Goal: Transaction & Acquisition: Purchase product/service

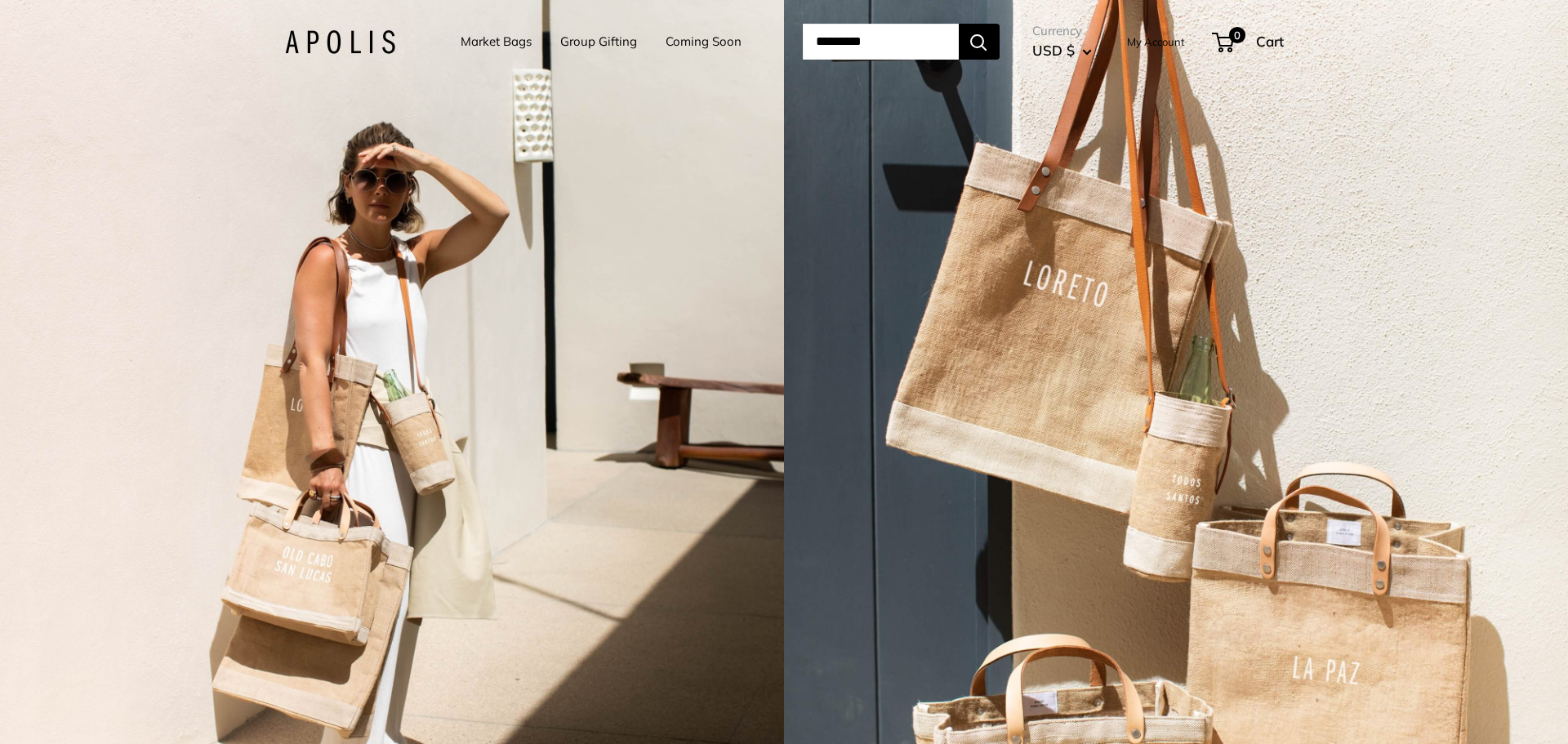
click at [504, 39] on link "Market Bags" at bounding box center [496, 41] width 71 height 23
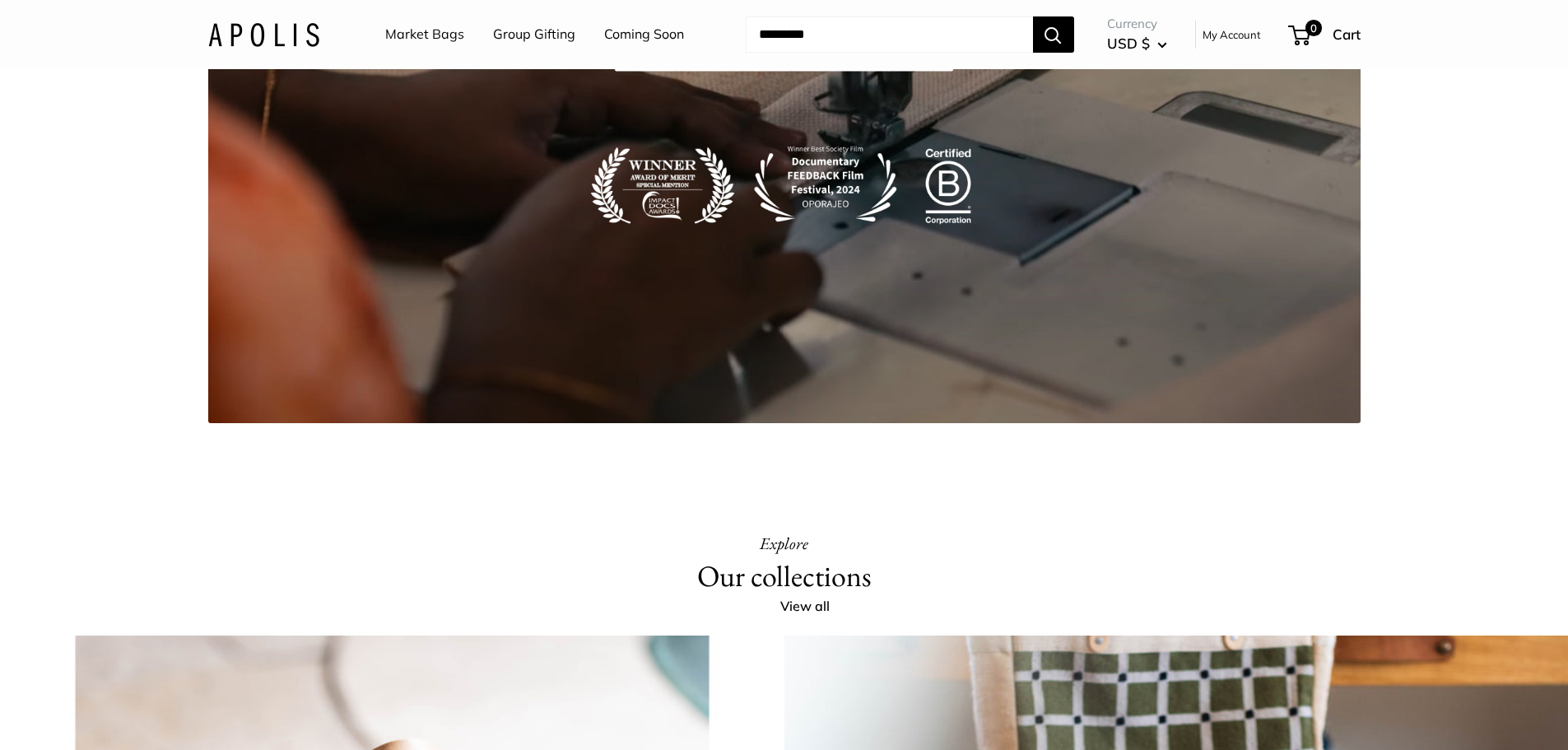
scroll to position [3293, 0]
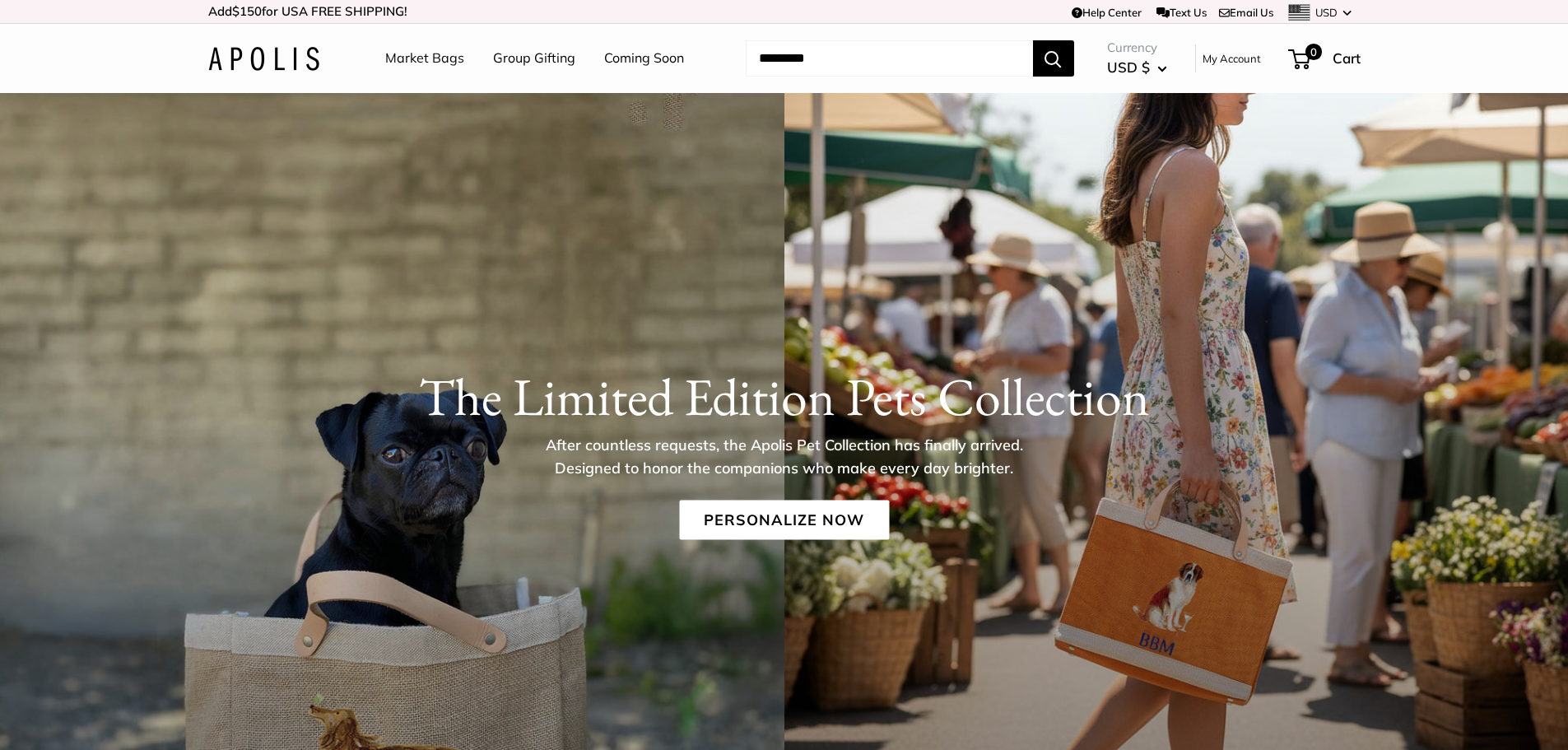
click at [457, 60] on link "Market Bags" at bounding box center [425, 59] width 79 height 25
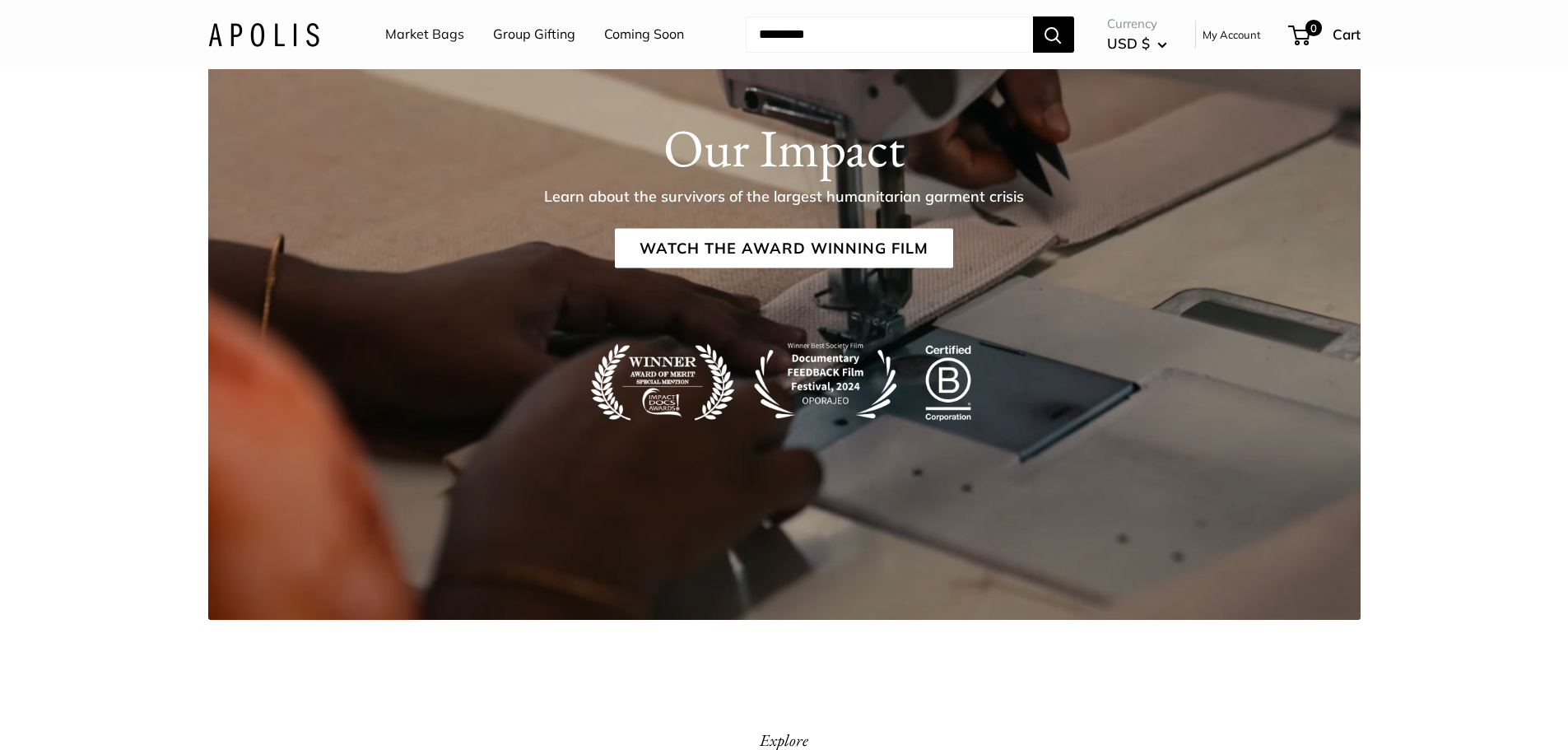
scroll to position [2964, 0]
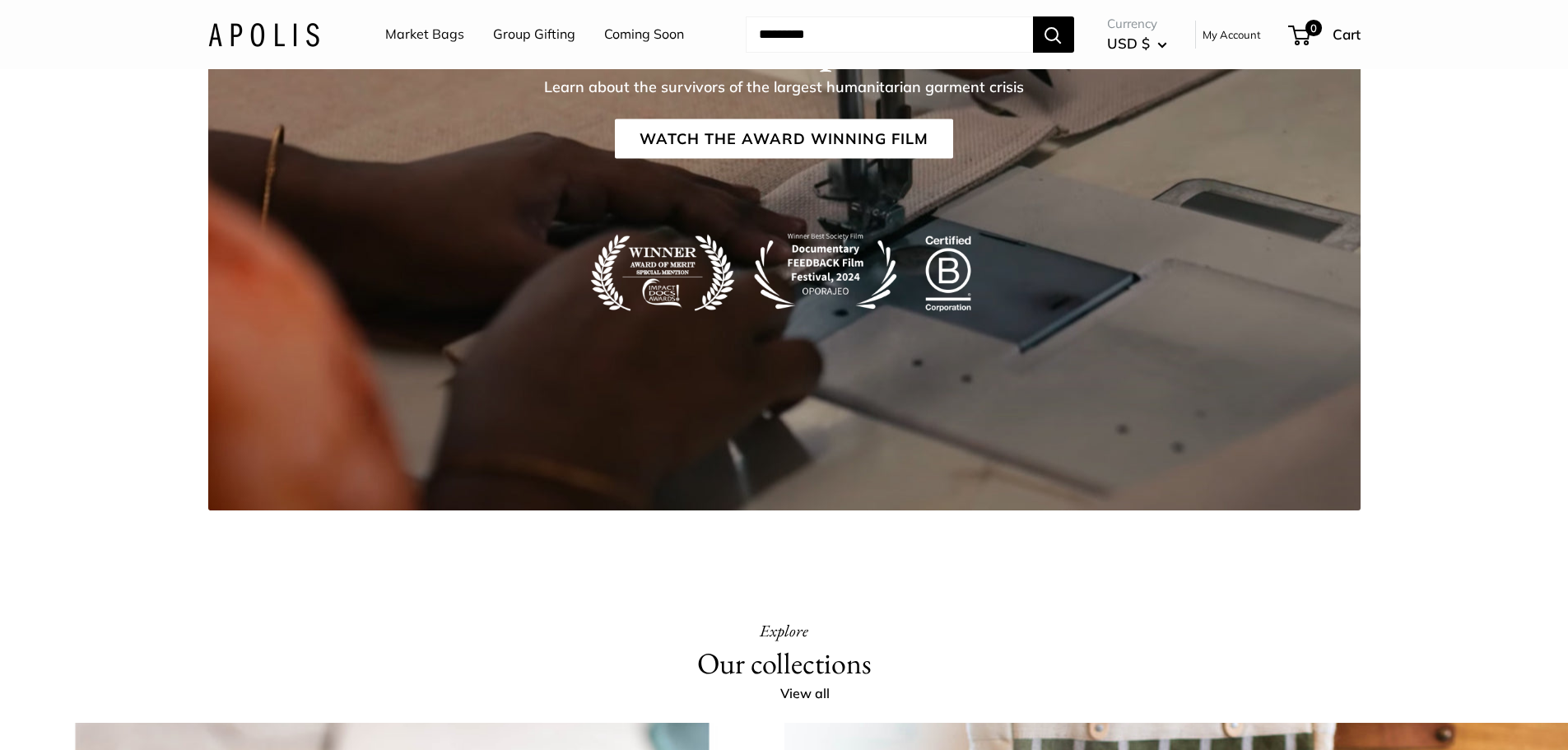
click at [1164, 36] on button "USD $" at bounding box center [1137, 44] width 60 height 26
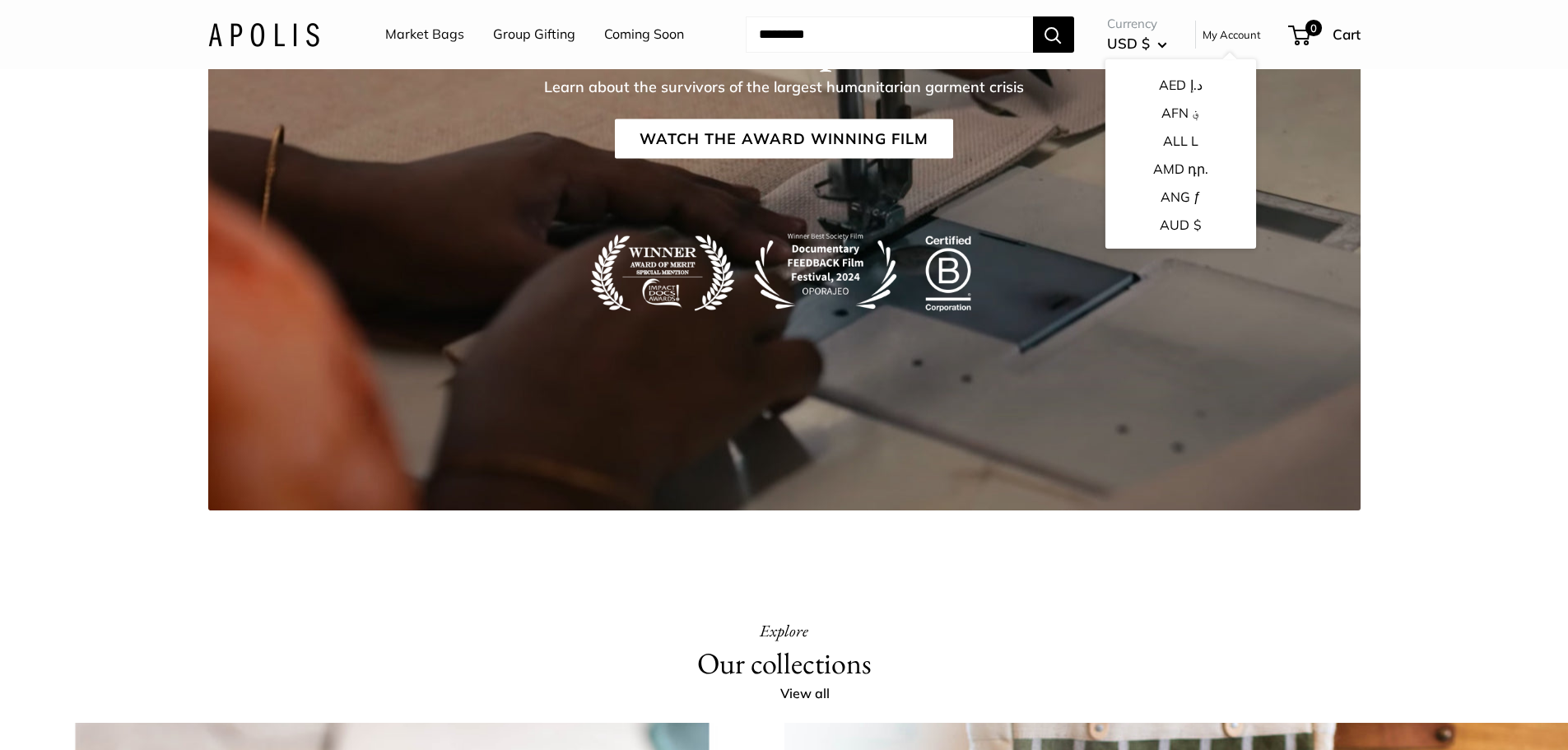
click at [1164, 36] on button "USD $" at bounding box center [1137, 44] width 60 height 26
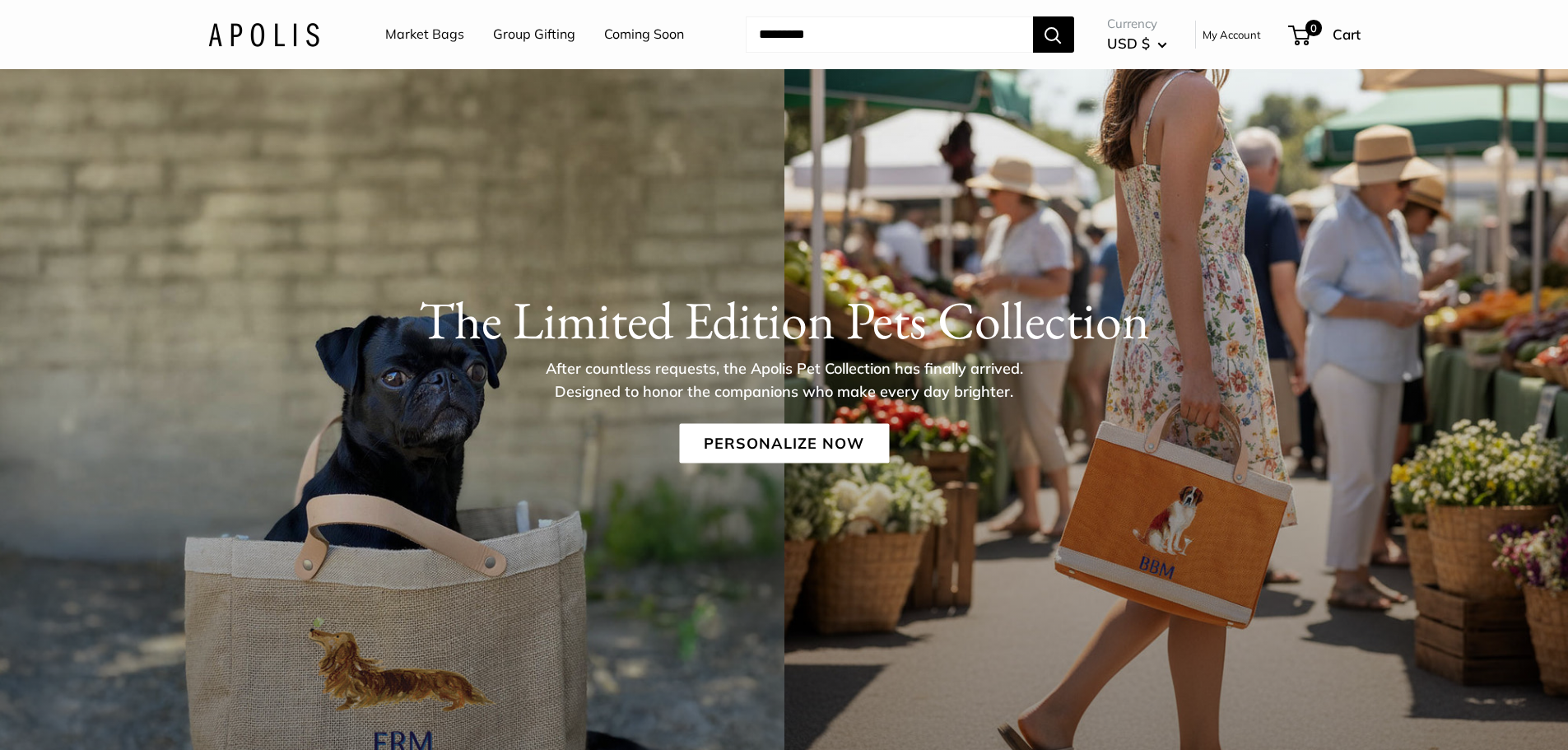
scroll to position [0, 0]
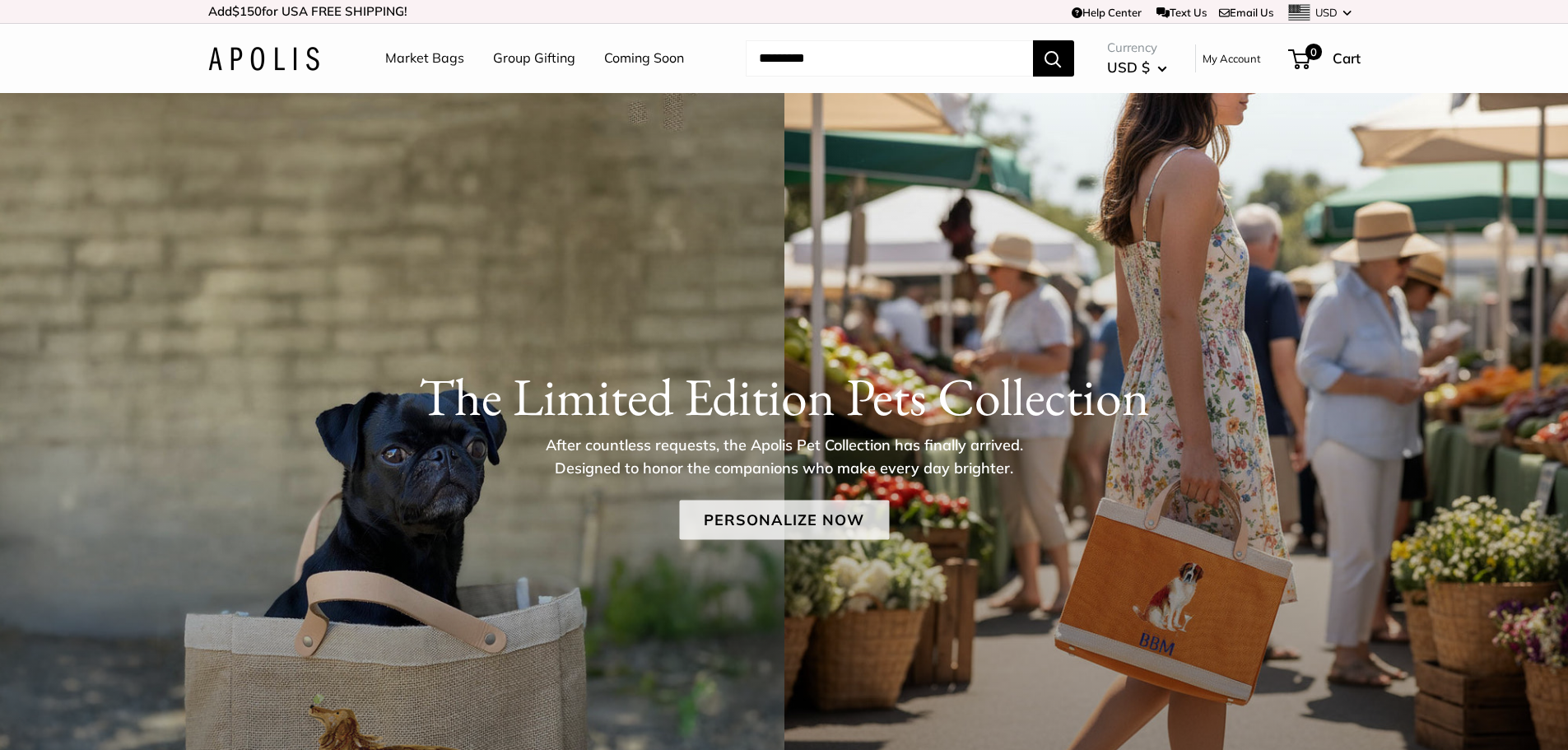
click at [746, 517] on link "Personalize Now" at bounding box center [784, 520] width 210 height 40
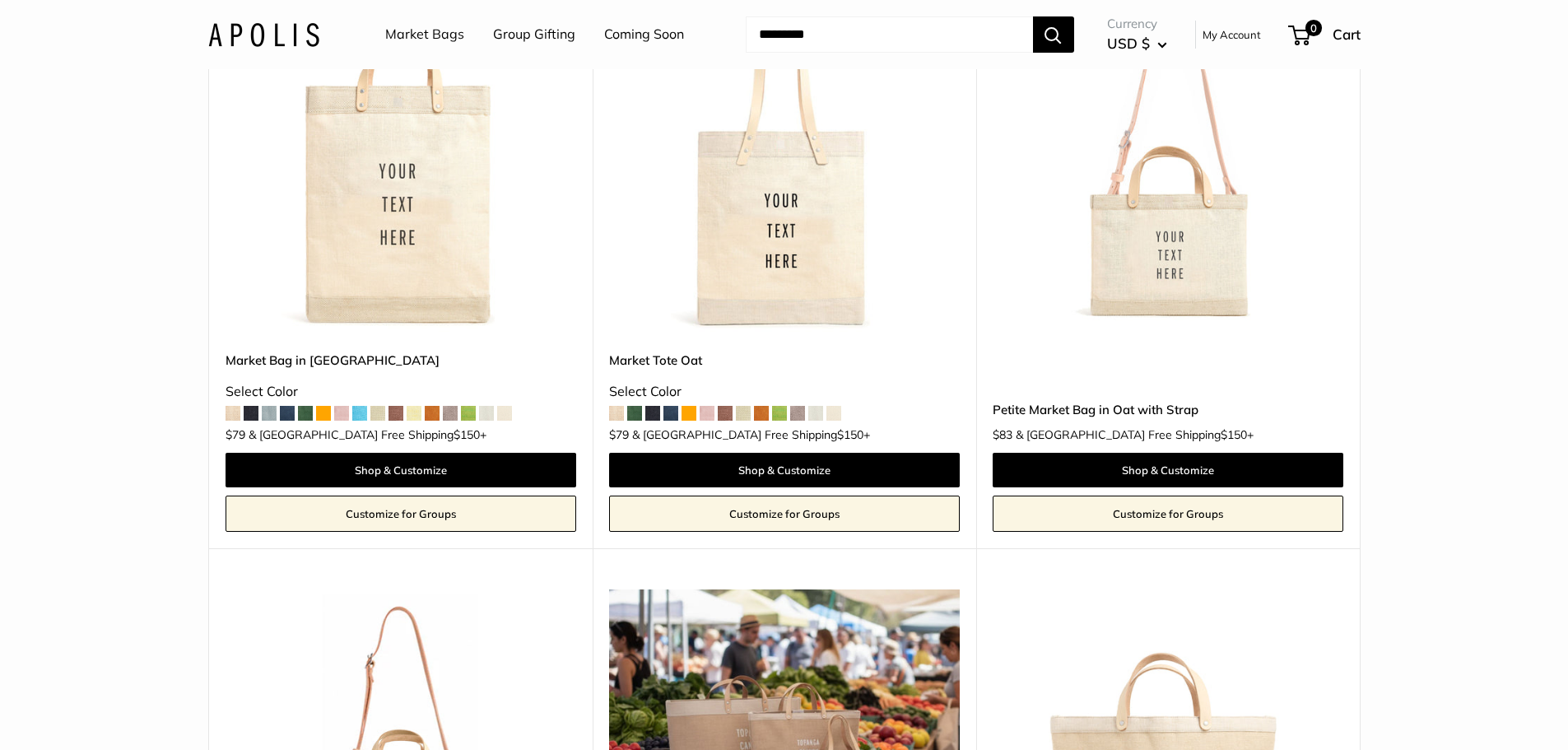
scroll to position [4940, 0]
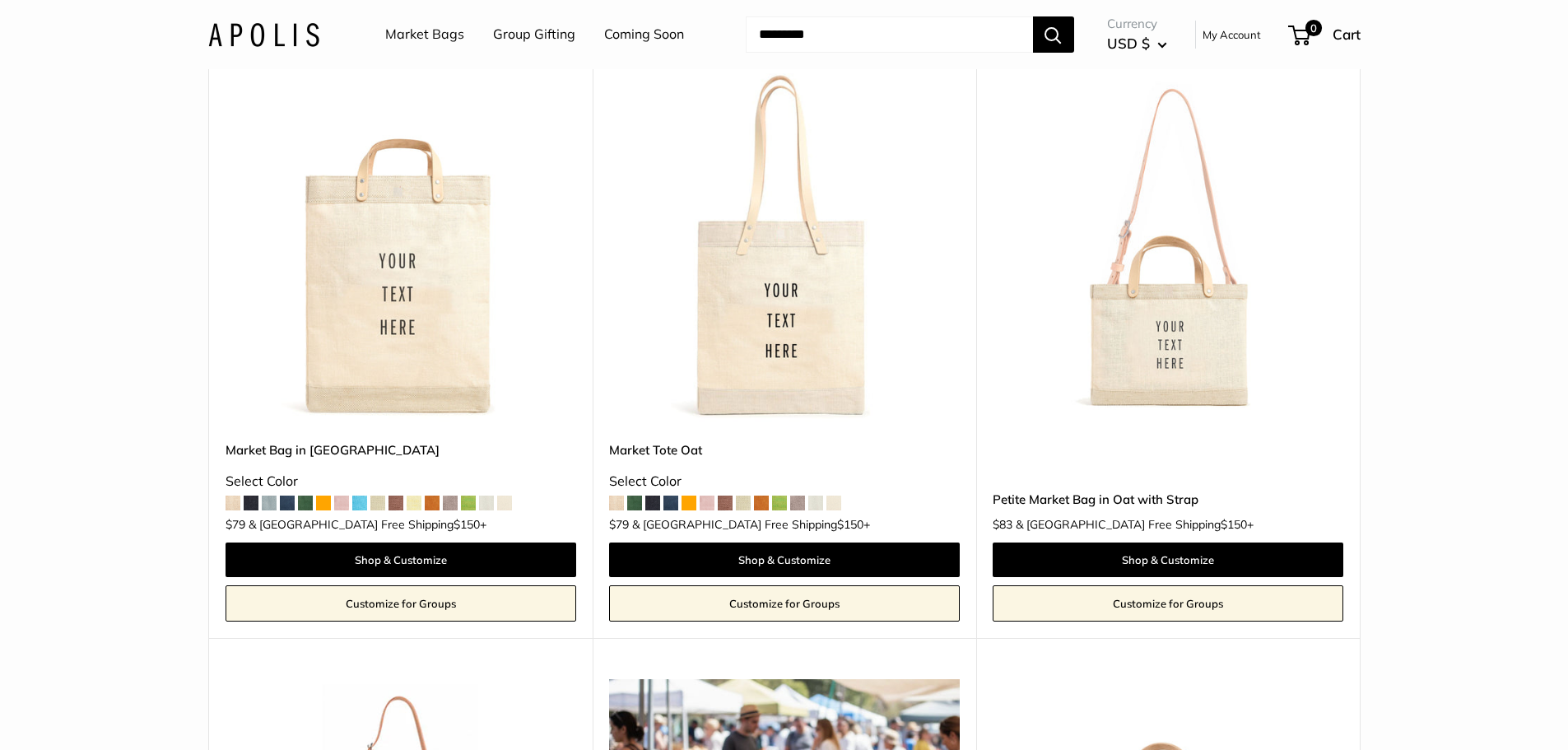
click at [0, 0] on img at bounding box center [0, 0] width 0 height 0
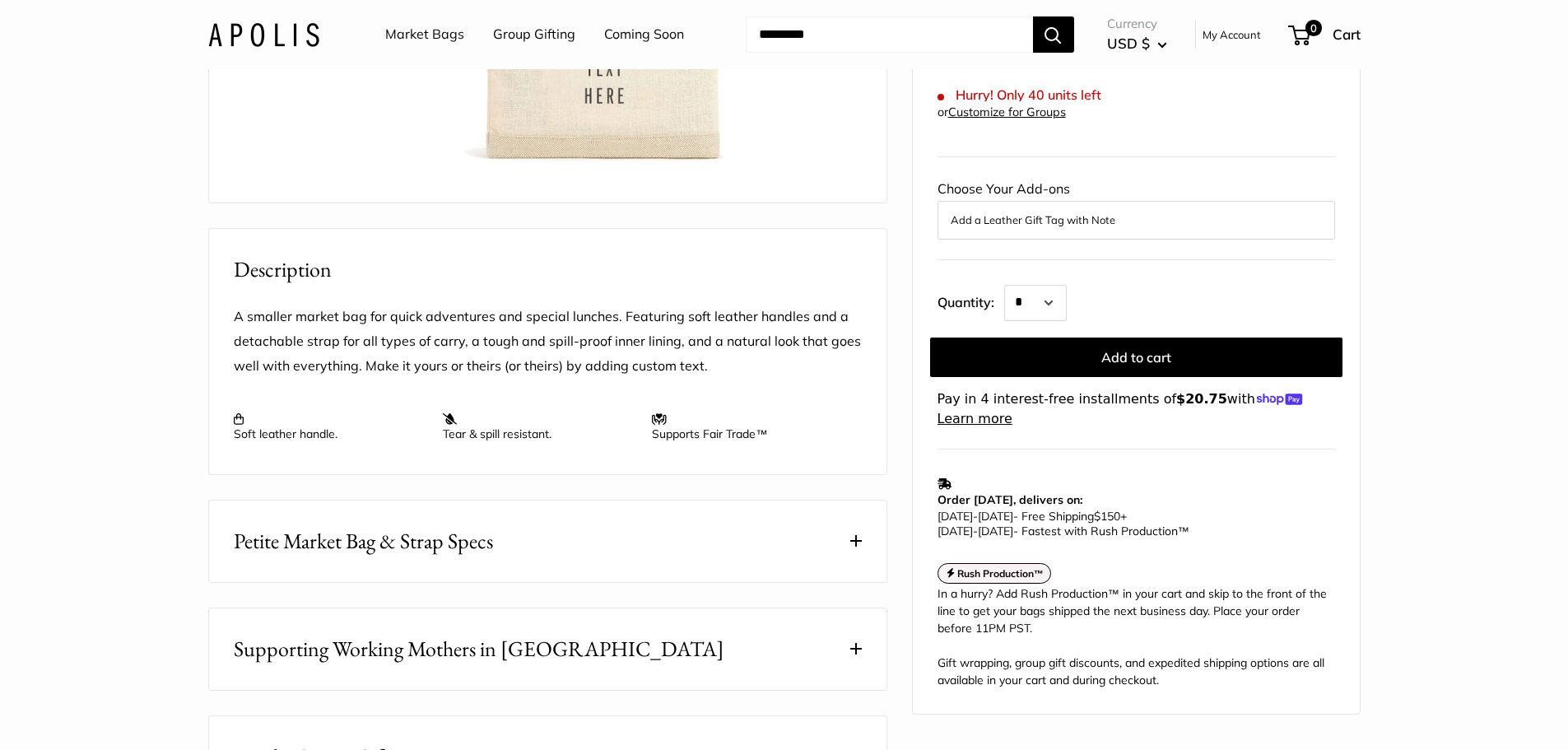
scroll to position [823, 0]
